Goal: Navigation & Orientation: Find specific page/section

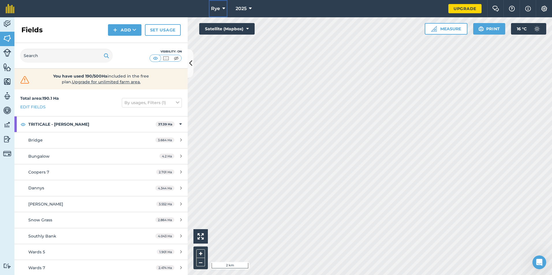
click at [226, 7] on button "Rye" at bounding box center [218, 8] width 19 height 17
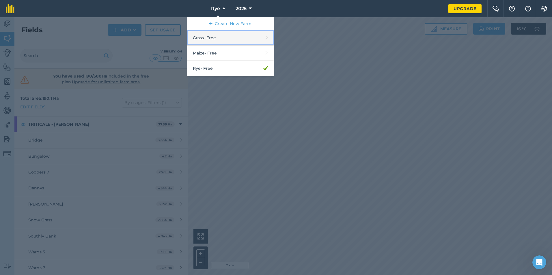
click at [209, 36] on link "Grass - Free" at bounding box center [230, 37] width 87 height 15
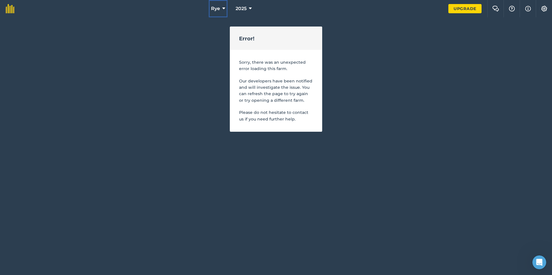
click at [223, 9] on icon at bounding box center [223, 8] width 3 height 7
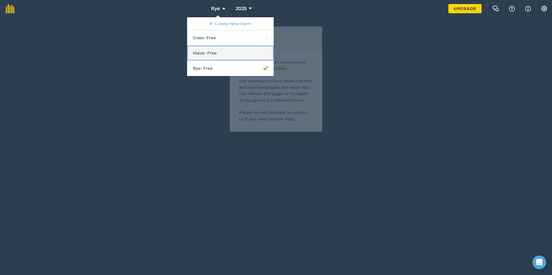
click at [222, 51] on link "Maize - Free" at bounding box center [230, 53] width 87 height 15
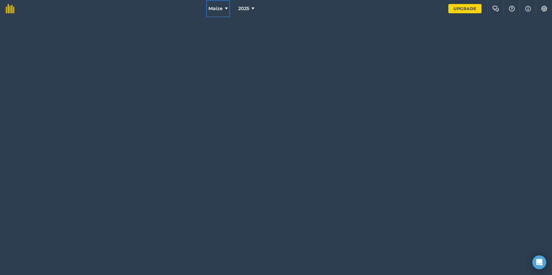
click at [222, 9] on span "Maize" at bounding box center [215, 8] width 14 height 7
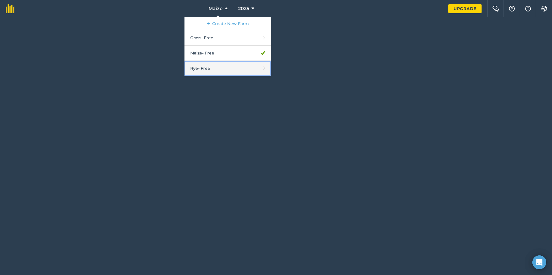
click at [233, 63] on link "Rye - Free" at bounding box center [227, 68] width 87 height 15
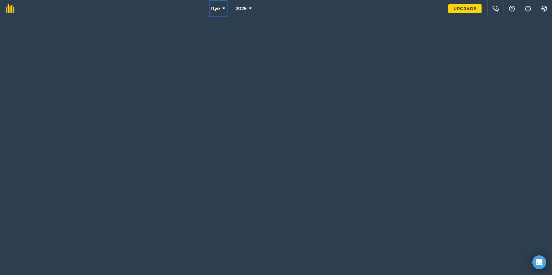
click at [225, 8] on icon at bounding box center [223, 8] width 3 height 7
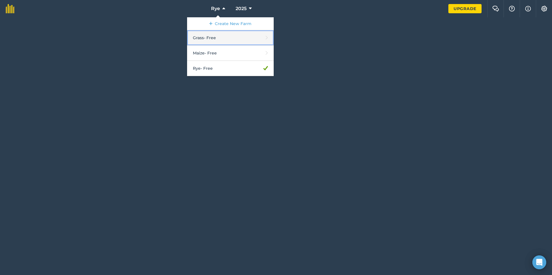
click at [206, 38] on link "Grass - Free" at bounding box center [230, 37] width 87 height 15
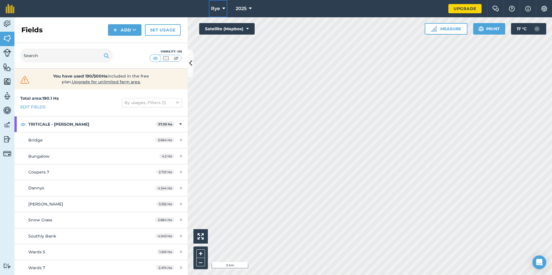
click at [221, 6] on button "Rye" at bounding box center [218, 8] width 19 height 17
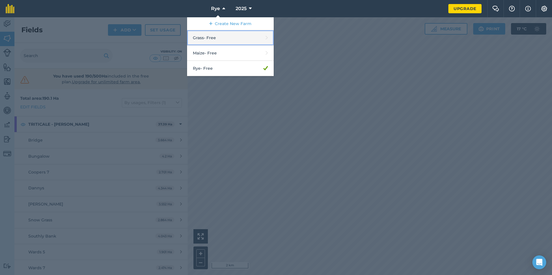
click at [217, 40] on link "Grass - Free" at bounding box center [230, 37] width 87 height 15
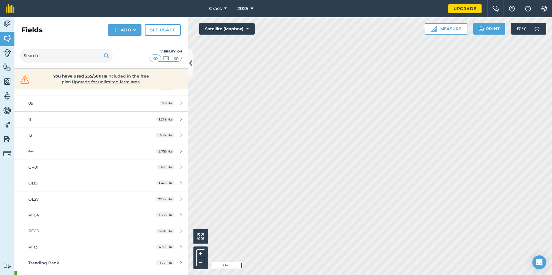
scroll to position [115, 0]
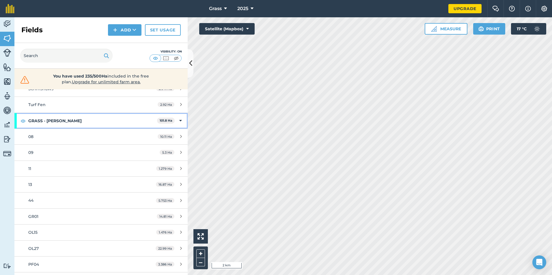
click at [83, 118] on strong "GRASS - Eddie Gent" at bounding box center [92, 121] width 129 height 16
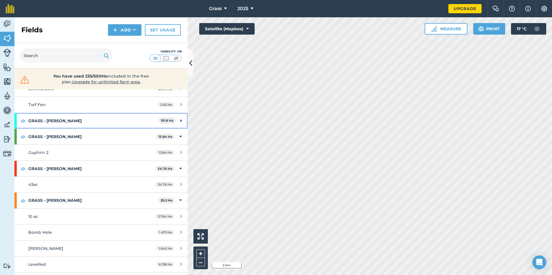
click at [83, 118] on strong "GRASS - Eddie Gent" at bounding box center [93, 121] width 130 height 16
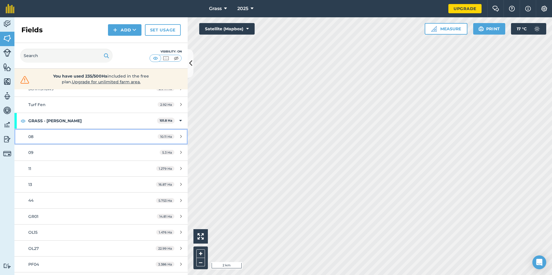
click at [85, 134] on div "08" at bounding box center [82, 137] width 109 height 6
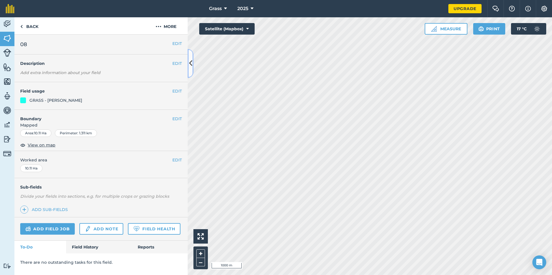
click at [190, 63] on icon at bounding box center [190, 63] width 3 height 10
